Goal: Task Accomplishment & Management: Manage account settings

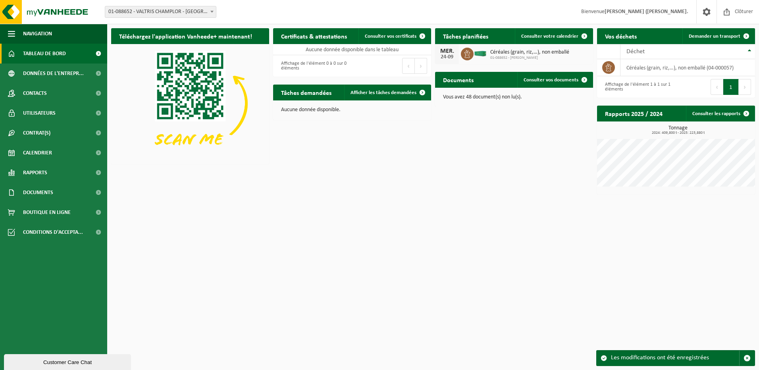
drag, startPoint x: 543, startPoint y: 81, endPoint x: 530, endPoint y: 108, distance: 29.3
click at [543, 81] on span "Consulter vos documents" at bounding box center [551, 79] width 55 height 5
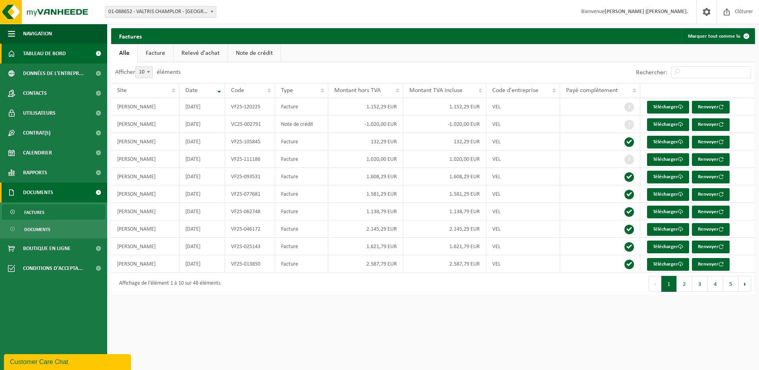
click at [28, 50] on span "Tableau de bord" at bounding box center [44, 54] width 43 height 20
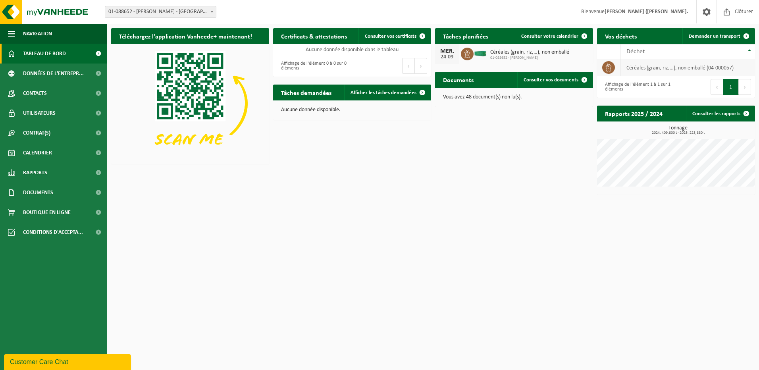
click at [650, 70] on td "céréales (grain, riz,…), non emballé (04-000057)" at bounding box center [688, 67] width 135 height 17
click at [466, 55] on icon at bounding box center [468, 54] width 8 height 8
click at [447, 52] on div "MER." at bounding box center [447, 51] width 16 height 6
click at [466, 54] on icon at bounding box center [468, 54] width 8 height 8
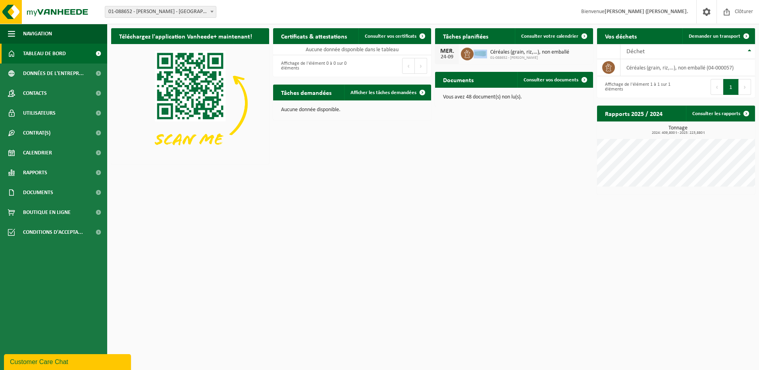
click at [466, 54] on icon at bounding box center [468, 54] width 8 height 8
drag, startPoint x: 466, startPoint y: 54, endPoint x: 465, endPoint y: 60, distance: 6.1
click at [465, 60] on div "MER. 24-09 Céréales (grain, riz,…), non emballé 01-088652 - VALTRIS CHAMPLOR" at bounding box center [514, 54] width 158 height 20
click at [493, 171] on div "Téléchargez l'application Vanheede+ maintenant! Cachez Certificats & attestatio…" at bounding box center [433, 111] width 648 height 174
click at [497, 54] on span "Céréales (grain, riz,…), non emballé" at bounding box center [530, 52] width 79 height 6
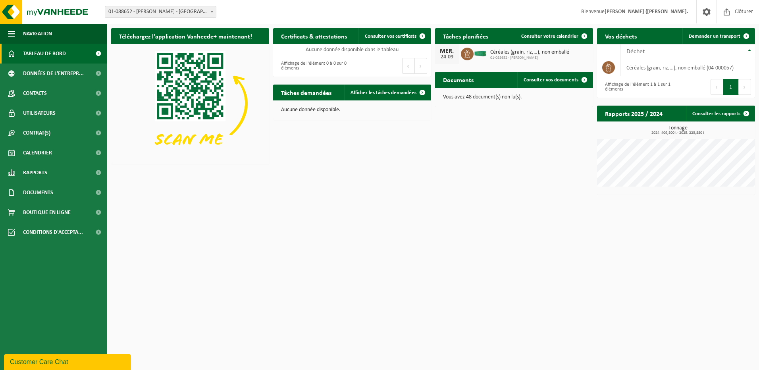
click at [484, 39] on h2 "Tâches planifiées" at bounding box center [465, 35] width 61 height 15
click at [470, 96] on p "Vous avez 48 document(s) non lu(s)." at bounding box center [514, 98] width 142 height 6
click at [550, 84] on link "Consulter vos documents" at bounding box center [555, 80] width 75 height 16
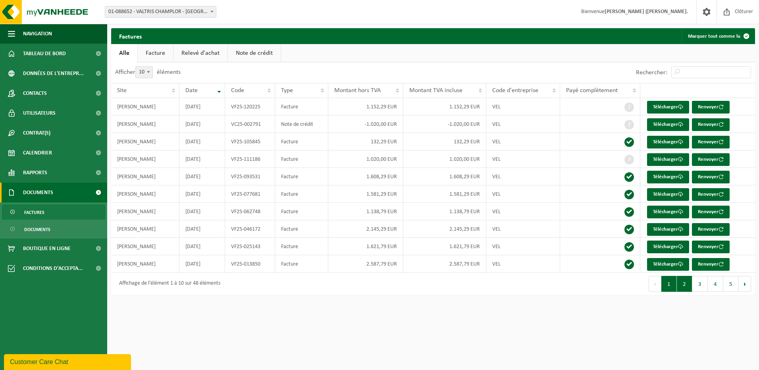
click at [682, 289] on button "2" at bounding box center [684, 284] width 15 height 16
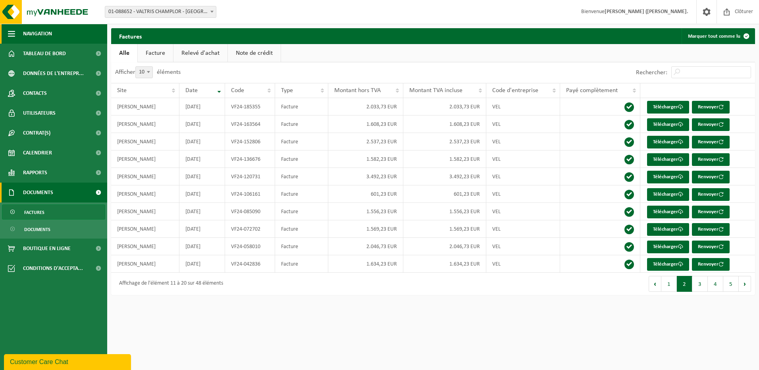
click at [37, 33] on span "Navigation" at bounding box center [37, 34] width 29 height 20
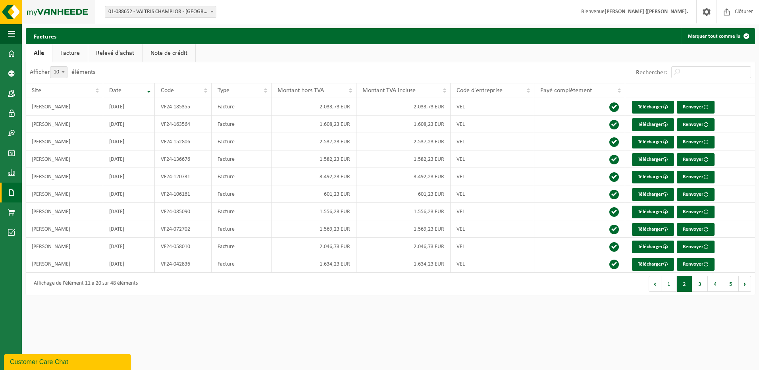
click at [47, 13] on img at bounding box center [47, 12] width 95 height 24
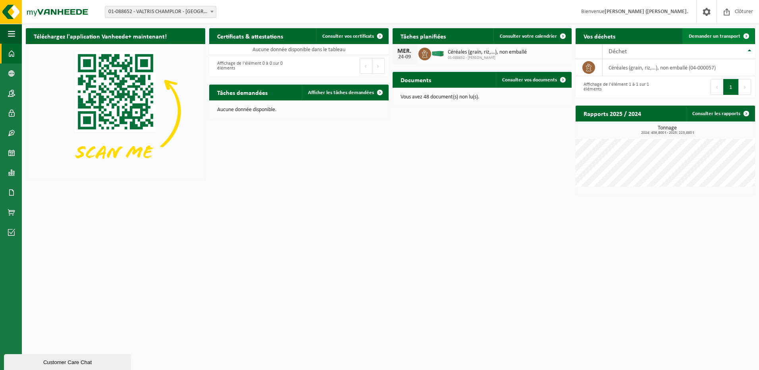
click at [725, 36] on span "Demander un transport" at bounding box center [715, 36] width 52 height 5
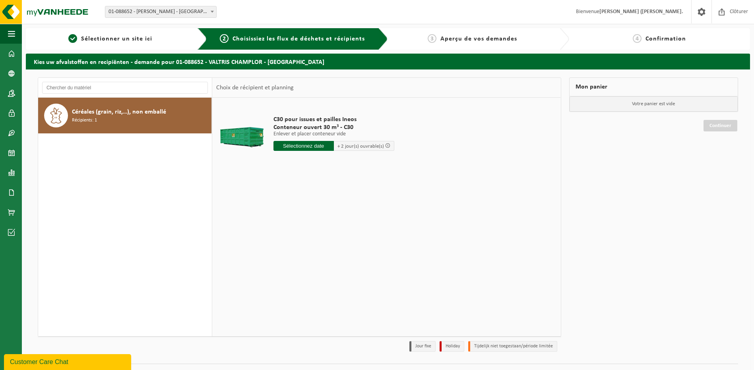
click at [304, 145] on input "text" at bounding box center [303, 146] width 60 height 10
click at [701, 15] on span at bounding box center [701, 11] width 12 height 23
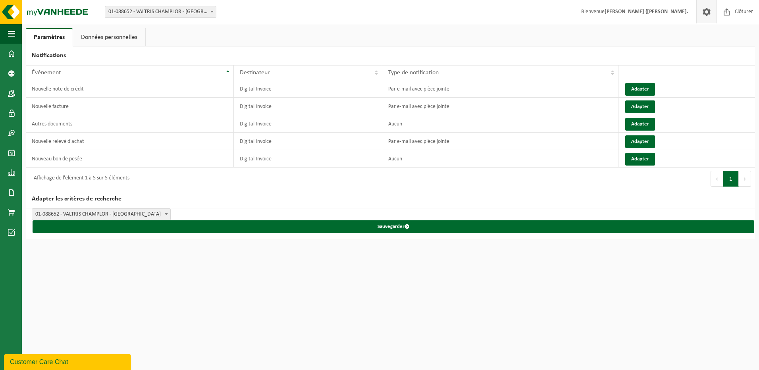
click at [104, 33] on link "Données personnelles" at bounding box center [109, 37] width 72 height 18
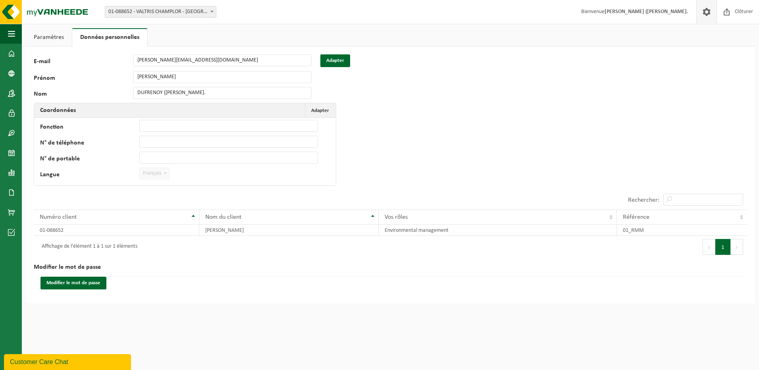
click at [51, 36] on link "Paramètres" at bounding box center [49, 37] width 46 height 18
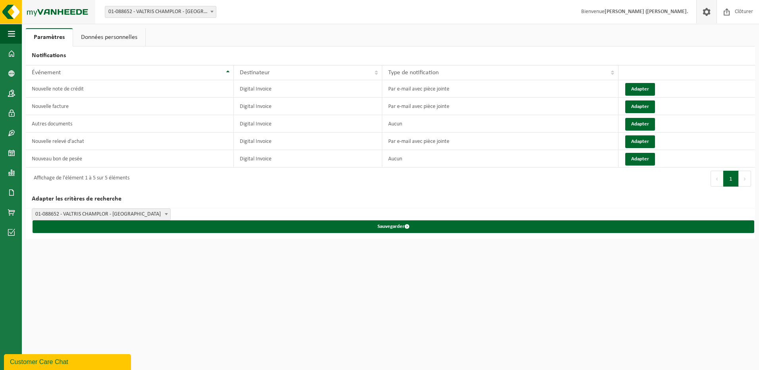
click at [28, 10] on img at bounding box center [47, 12] width 95 height 24
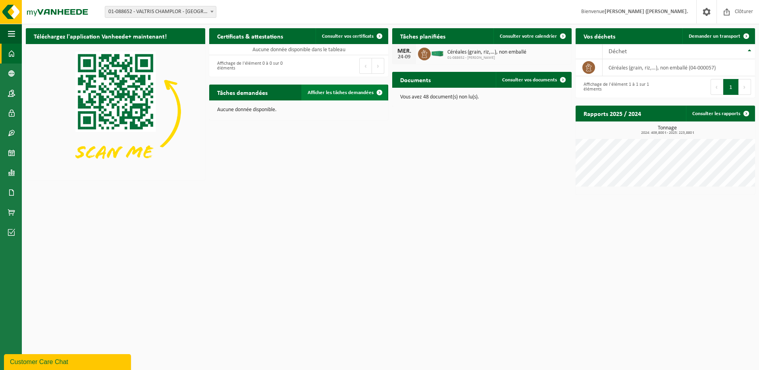
click at [359, 93] on span "Afficher les tâches demandées" at bounding box center [341, 92] width 66 height 5
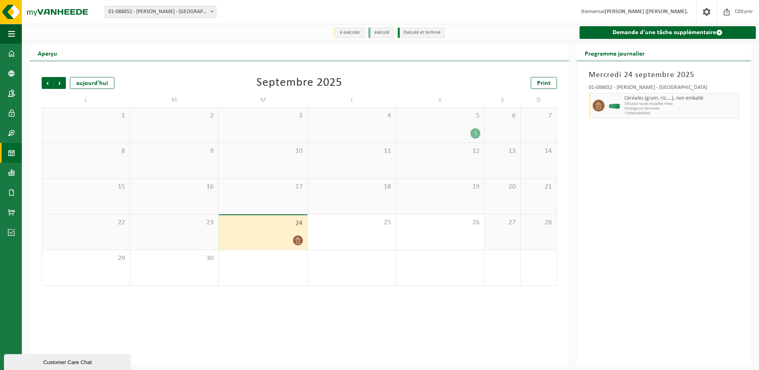
click at [666, 102] on span "Céréales (grain, riz,…), non emballé" at bounding box center [681, 98] width 112 height 6
click at [647, 107] on span "Echange sur demande" at bounding box center [681, 108] width 112 height 5
drag, startPoint x: 647, startPoint y: 107, endPoint x: 664, endPoint y: 147, distance: 43.5
click at [664, 147] on div "Mercredi 24 septembre 2025 01-088652 - VALTRIS CHAMPLOR - VERDUN Céréales (grai…" at bounding box center [664, 213] width 174 height 304
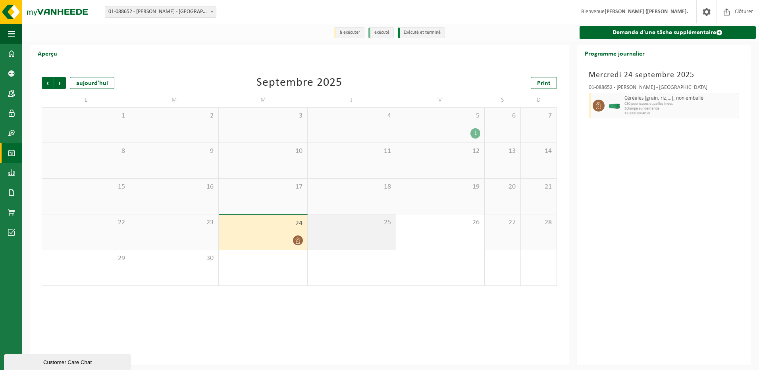
click at [365, 222] on span "25" at bounding box center [352, 222] width 80 height 9
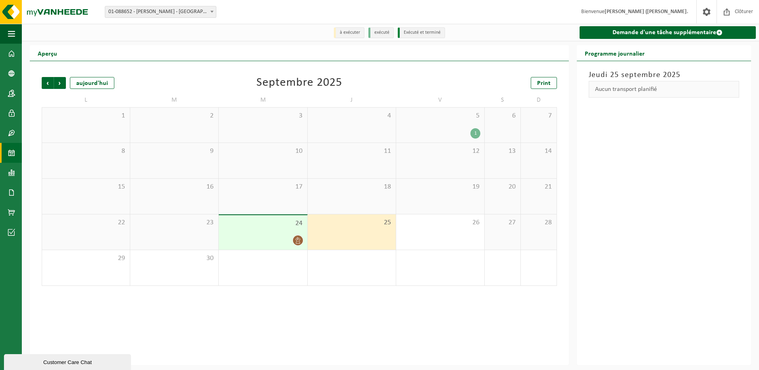
click at [265, 234] on div "24" at bounding box center [263, 232] width 88 height 35
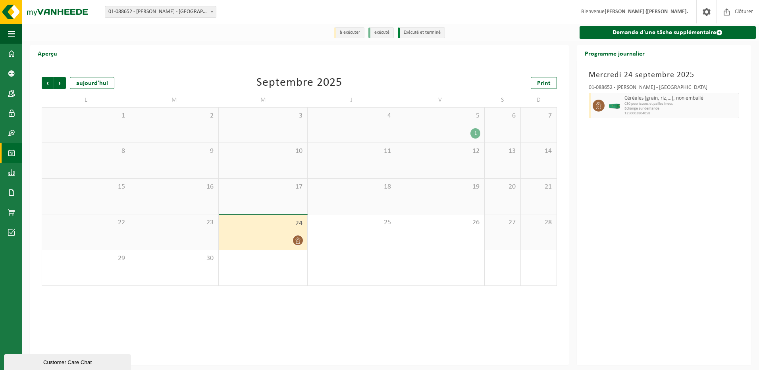
click at [297, 242] on icon at bounding box center [298, 240] width 7 height 7
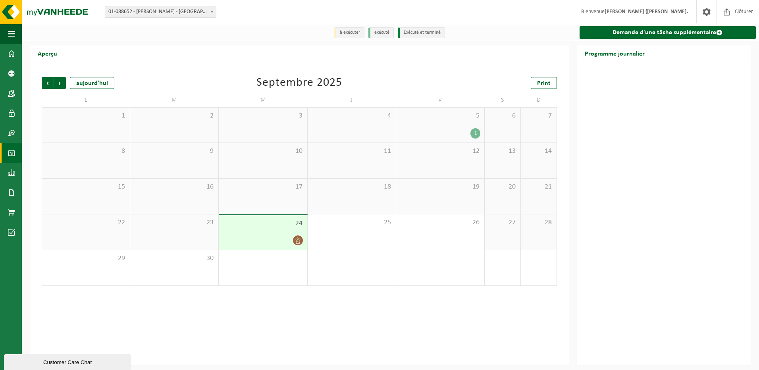
click at [297, 240] on icon at bounding box center [298, 240] width 7 height 7
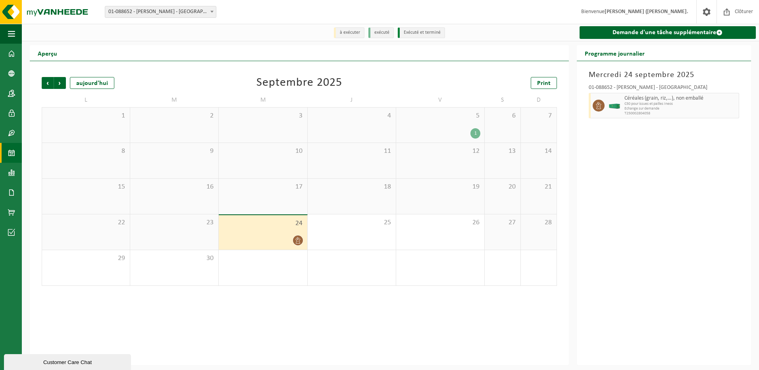
drag, startPoint x: 297, startPoint y: 240, endPoint x: 299, endPoint y: 244, distance: 5.3
click at [299, 244] on icon at bounding box center [298, 240] width 5 height 7
click at [599, 107] on icon at bounding box center [598, 105] width 7 height 7
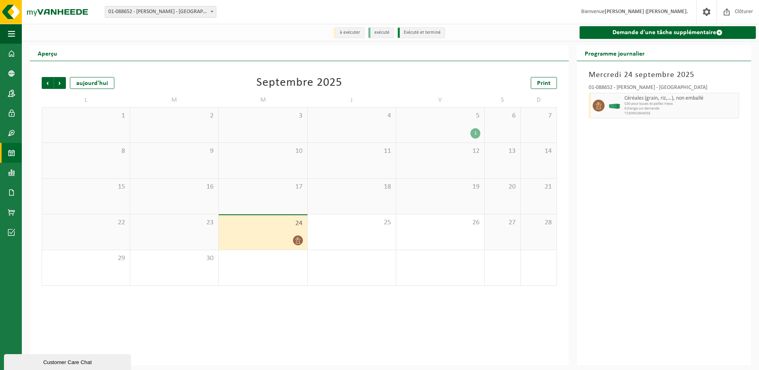
drag, startPoint x: 599, startPoint y: 107, endPoint x: 624, endPoint y: 110, distance: 25.1
click at [624, 110] on div "Céréales (grain, riz,…), non emballé C30 pour issues et pailles Ineos Echange s…" at bounding box center [681, 105] width 117 height 25
click at [327, 323] on div "Précédent Suivant aujourd'hui Septembre 2025 Print L M M J V S D 1 2 3 4 5 1 6 …" at bounding box center [299, 213] width 539 height 304
click at [8, 14] on img at bounding box center [47, 12] width 95 height 24
